Goal: Transaction & Acquisition: Purchase product/service

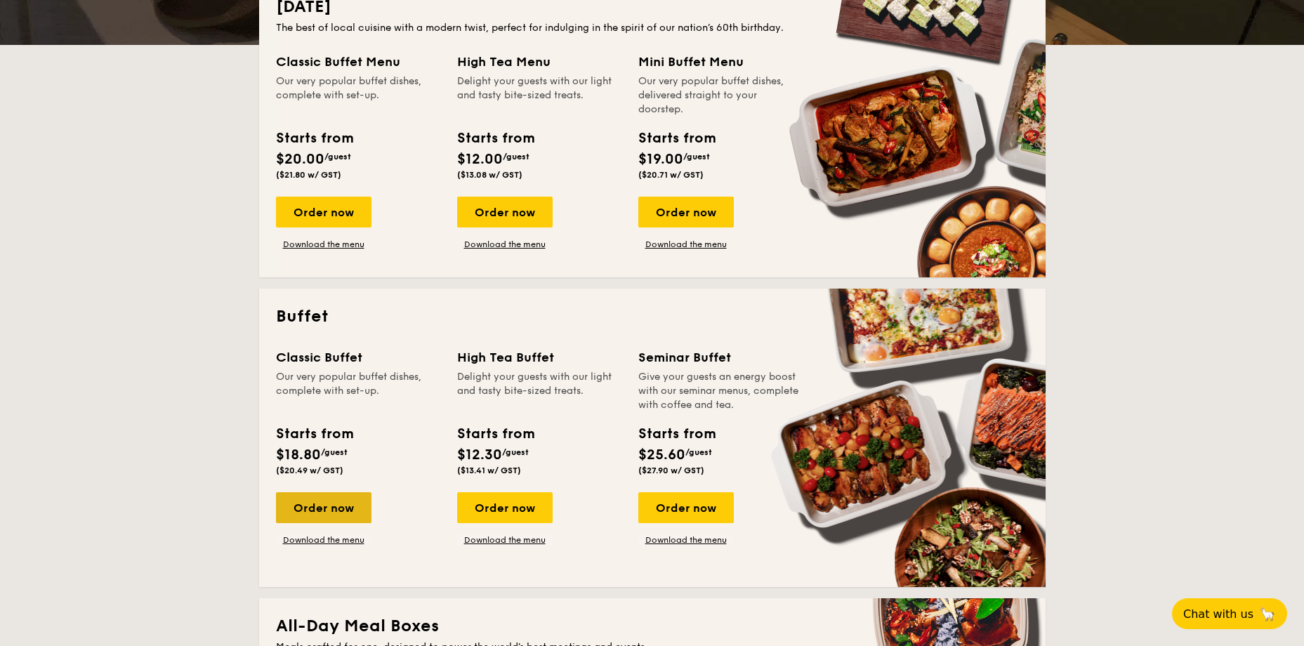
scroll to position [351, 0]
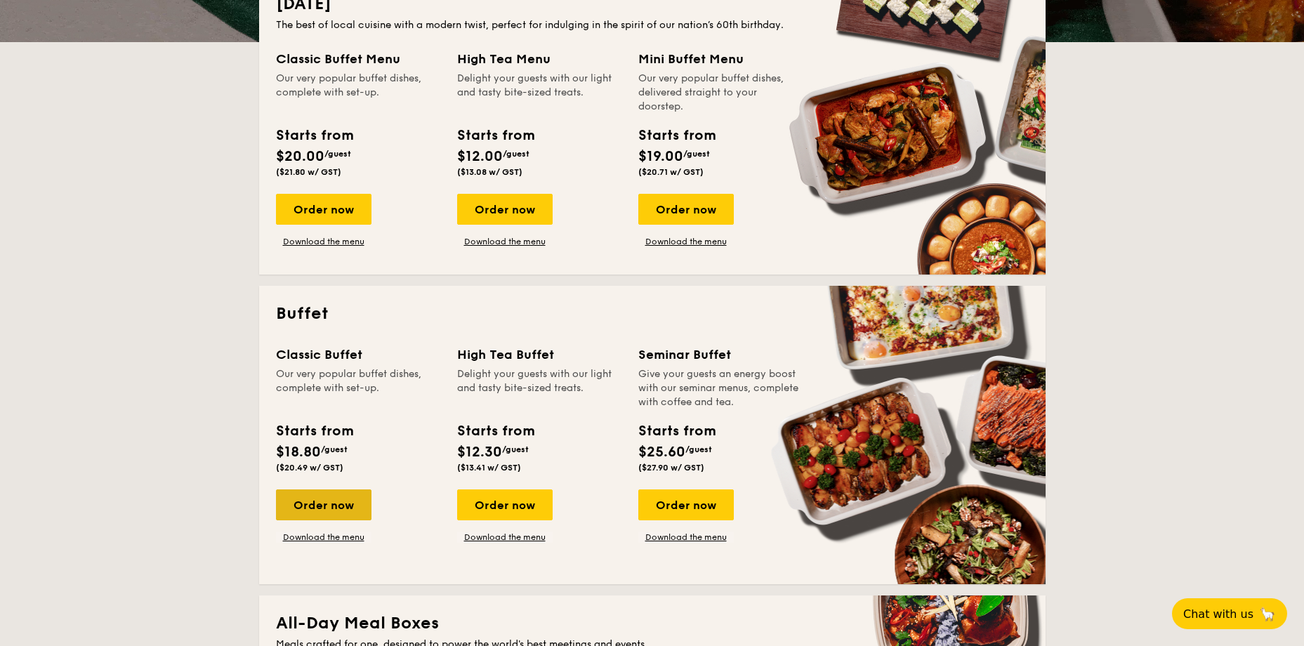
click at [308, 505] on div "Order now" at bounding box center [323, 504] width 95 height 31
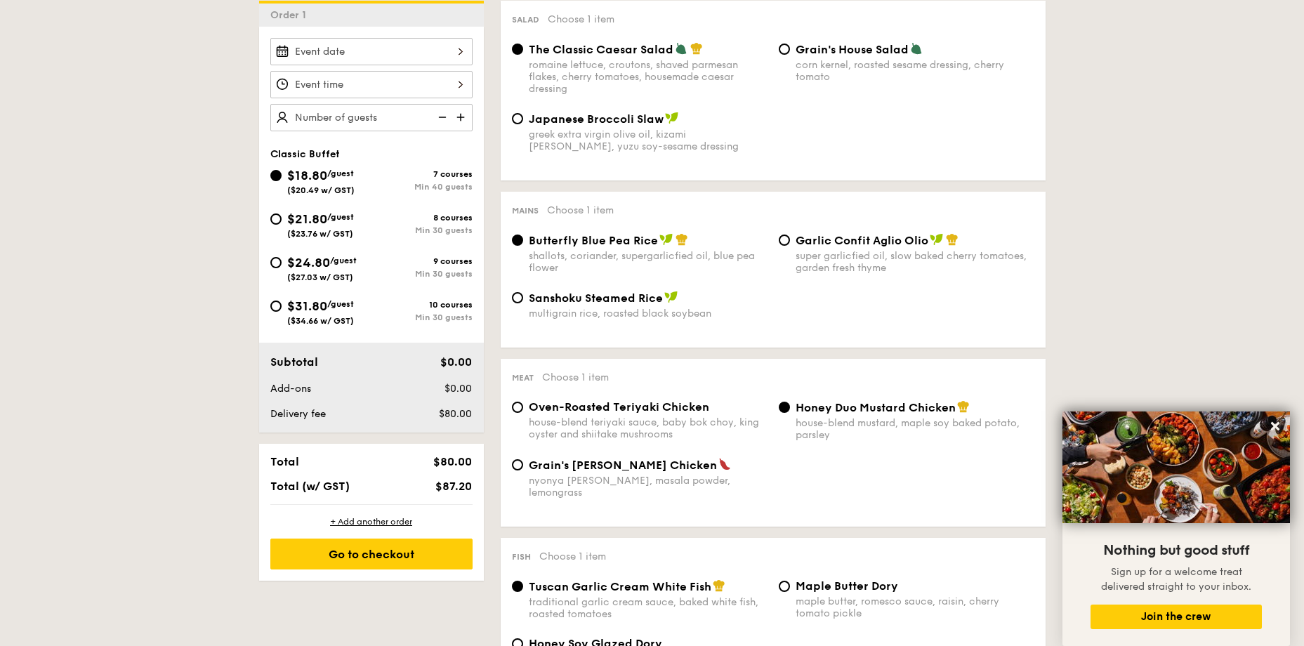
scroll to position [351, 0]
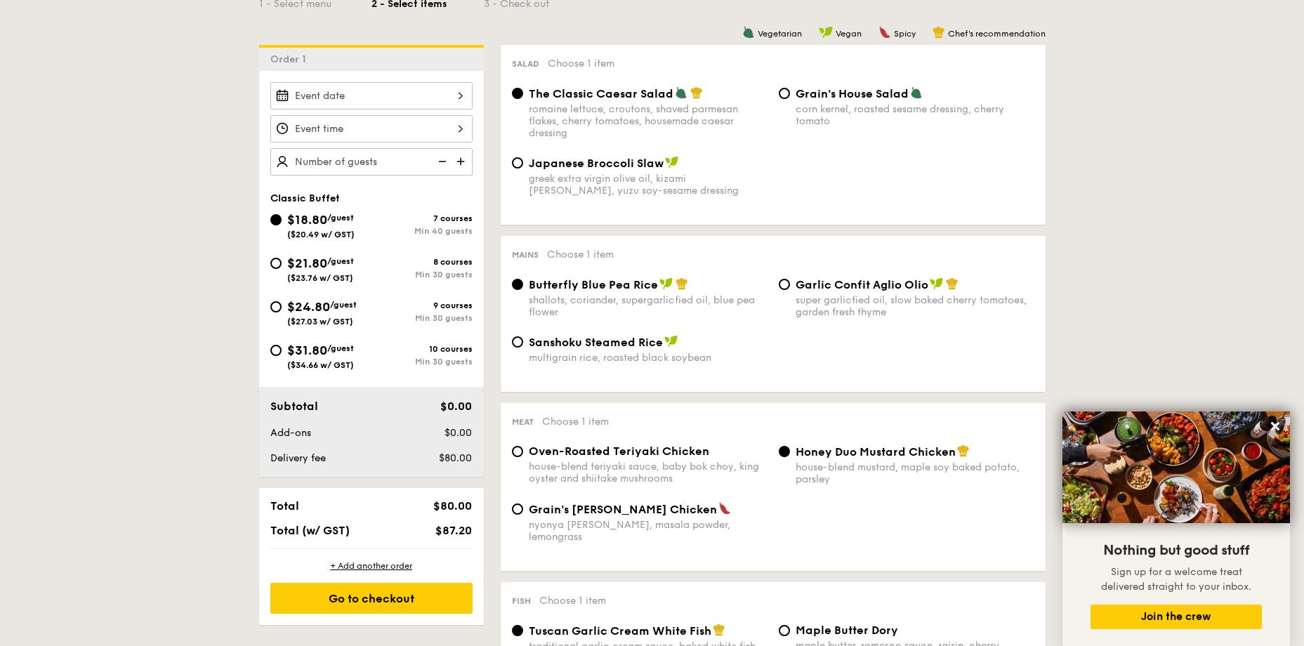
click at [333, 258] on span "/guest" at bounding box center [340, 261] width 27 height 10
click at [282, 258] on input "$21.80 /guest ($23.76 w/ GST) 8 courses Min 30 guests" at bounding box center [275, 263] width 11 height 11
radio input "true"
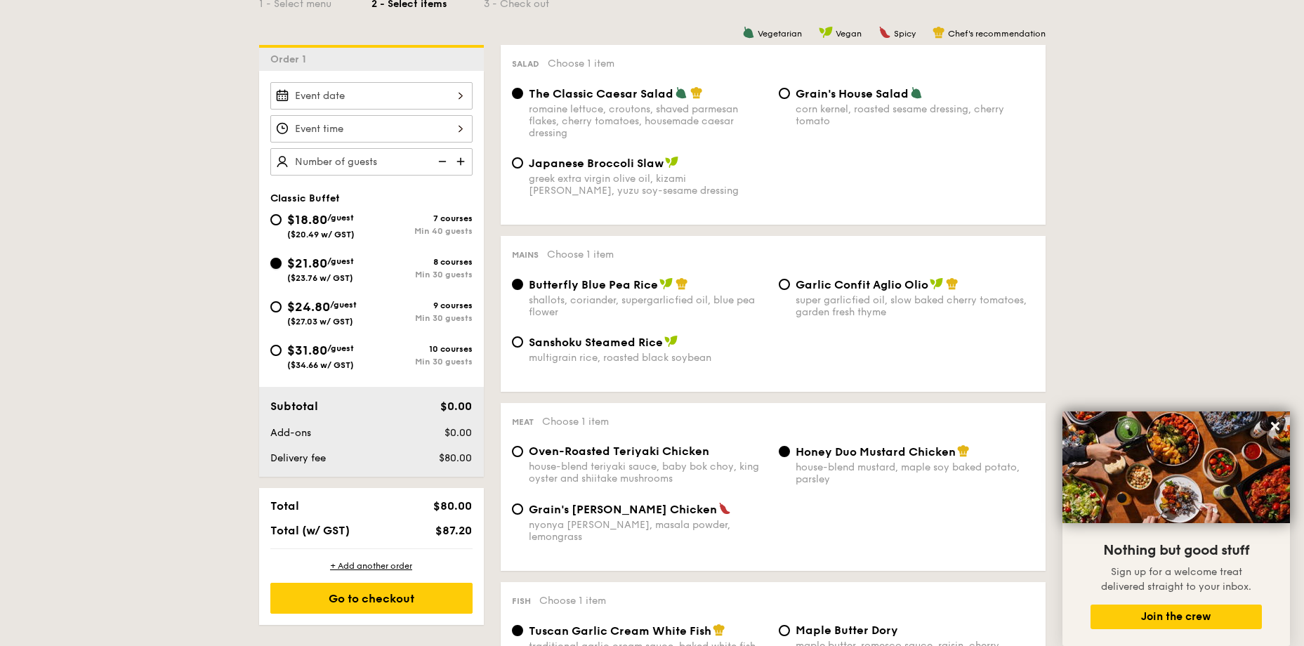
radio input "true"
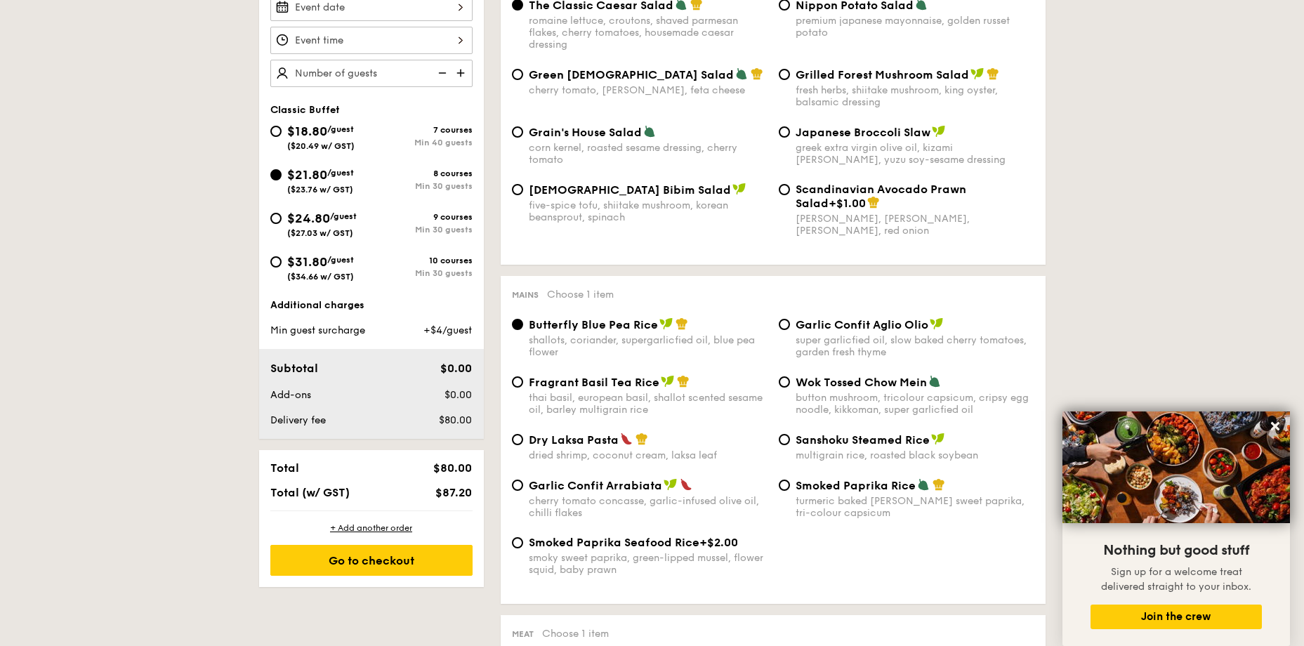
scroll to position [140, 0]
